Goal: Find specific page/section: Find specific page/section

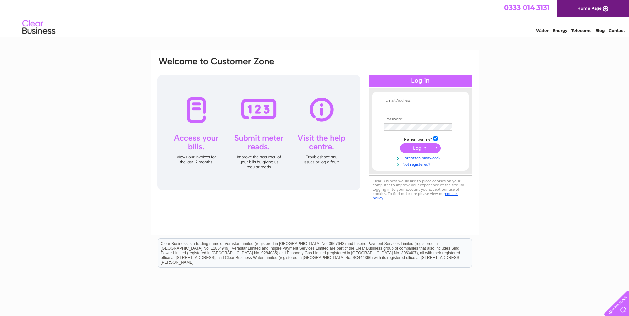
type input "srouse@uk.ey.com"
click at [420, 148] on input "submit" at bounding box center [420, 148] width 41 height 9
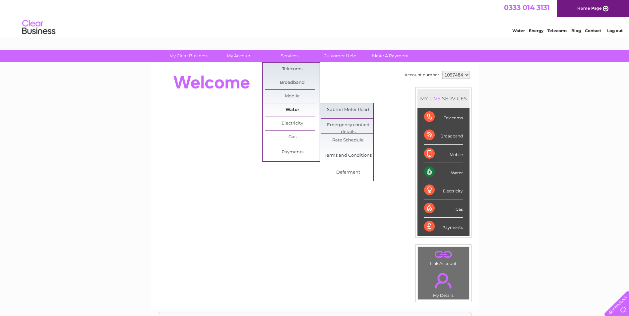
click at [285, 111] on link "Water" at bounding box center [292, 109] width 55 height 13
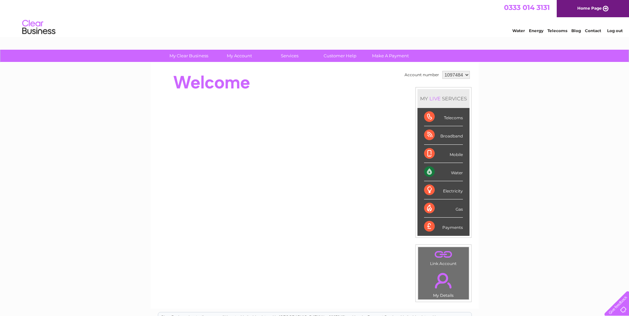
click at [433, 171] on div "Water" at bounding box center [443, 172] width 39 height 18
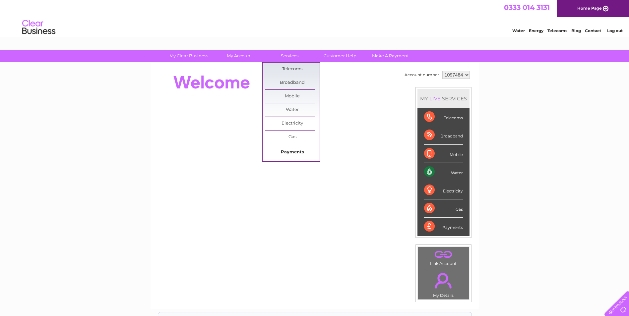
click at [288, 152] on link "Payments" at bounding box center [292, 152] width 55 height 13
